Goal: Task Accomplishment & Management: Manage account settings

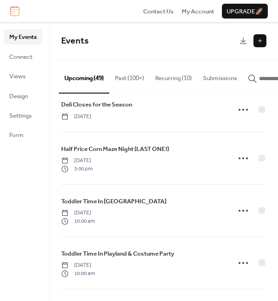
scroll to position [1904, 0]
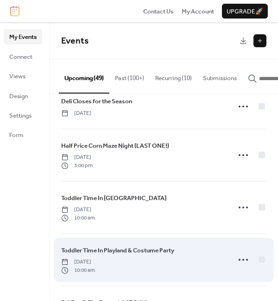
click at [162, 255] on span "Toddler Time In Playland & Costume Party" at bounding box center [117, 250] width 113 height 9
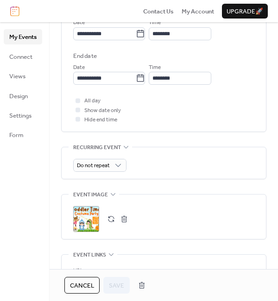
scroll to position [355, 0]
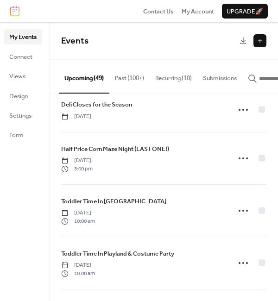
scroll to position [1906, 0]
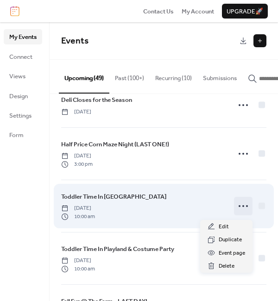
click at [246, 207] on circle at bounding box center [247, 206] width 2 height 2
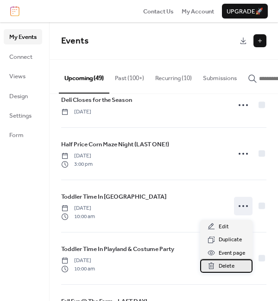
click at [232, 265] on span "Delete" at bounding box center [227, 266] width 16 height 9
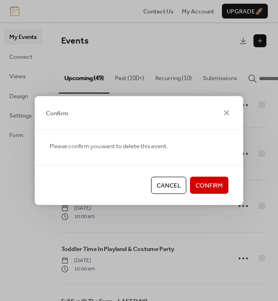
click at [214, 192] on button "Confirm" at bounding box center [209, 185] width 38 height 17
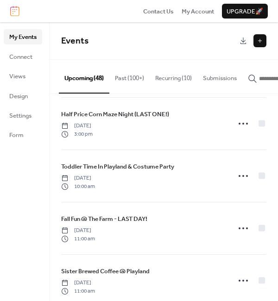
scroll to position [1965, 0]
